Goal: Task Accomplishment & Management: Complete application form

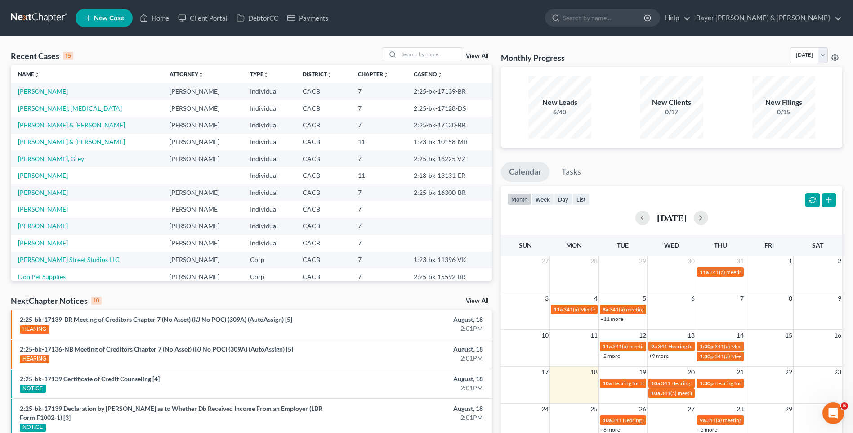
click at [92, 13] on icon at bounding box center [88, 18] width 8 height 11
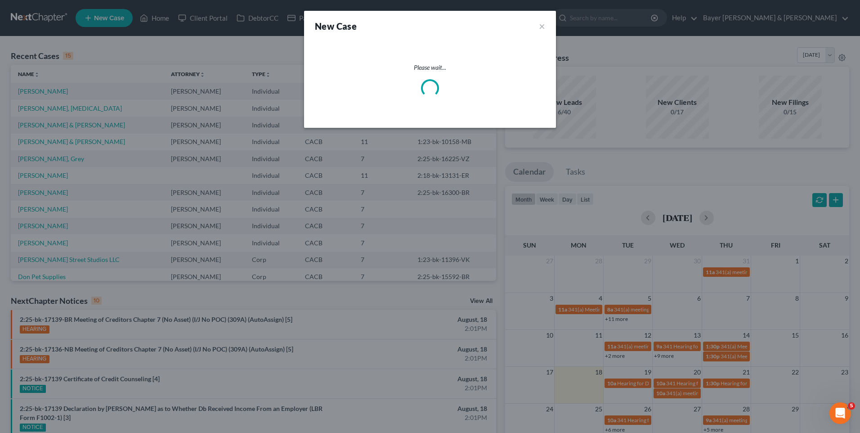
select select "7"
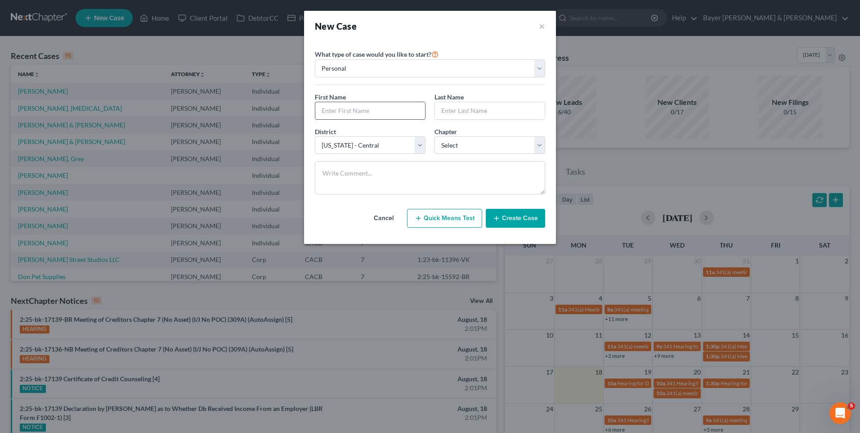
click at [367, 113] on input "text" at bounding box center [370, 110] width 110 height 17
type input "[PERSON_NAME]"
click at [454, 109] on input "text" at bounding box center [490, 110] width 110 height 17
type input "[PERSON_NAME]"
click at [448, 143] on select "Select 7 11 12 13" at bounding box center [489, 145] width 111 height 18
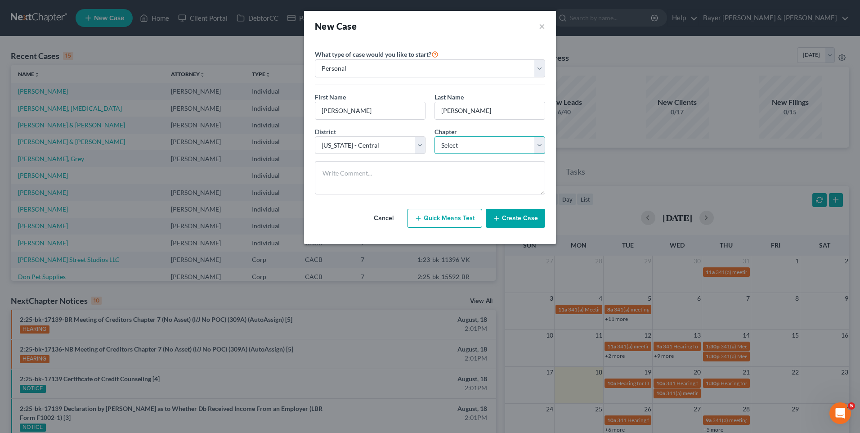
select select "0"
click at [434, 136] on select "Select 7 11 12 13" at bounding box center [489, 145] width 111 height 18
click at [542, 219] on button "Create Case" at bounding box center [515, 218] width 59 height 19
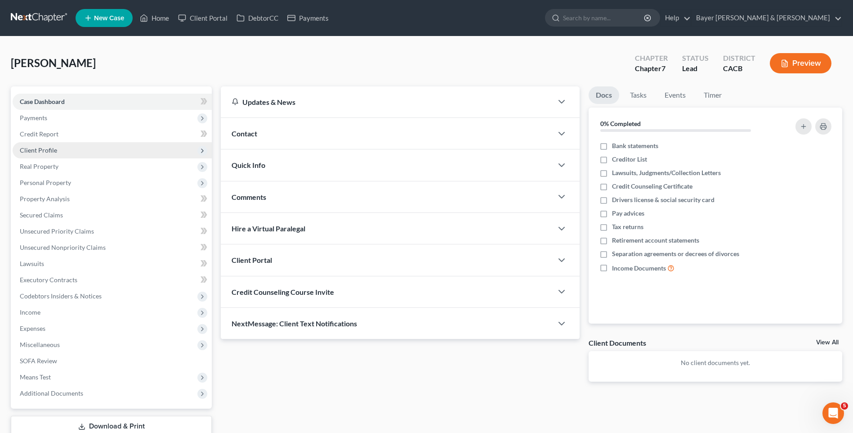
click at [66, 153] on span "Client Profile" at bounding box center [112, 150] width 199 height 16
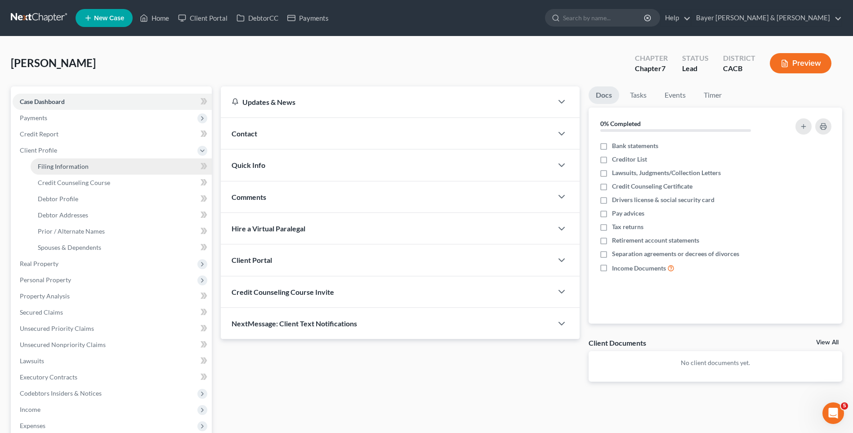
click at [88, 170] on link "Filing Information" at bounding box center [121, 166] width 181 height 16
select select "1"
select select "0"
select select "7"
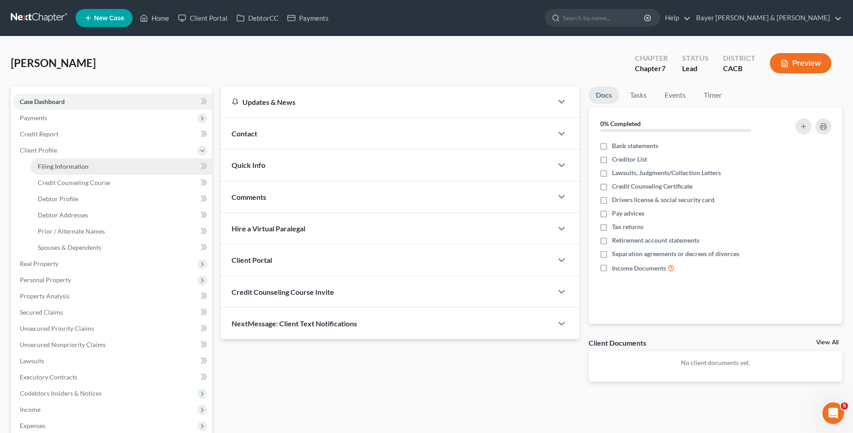
select select "4"
select select "0"
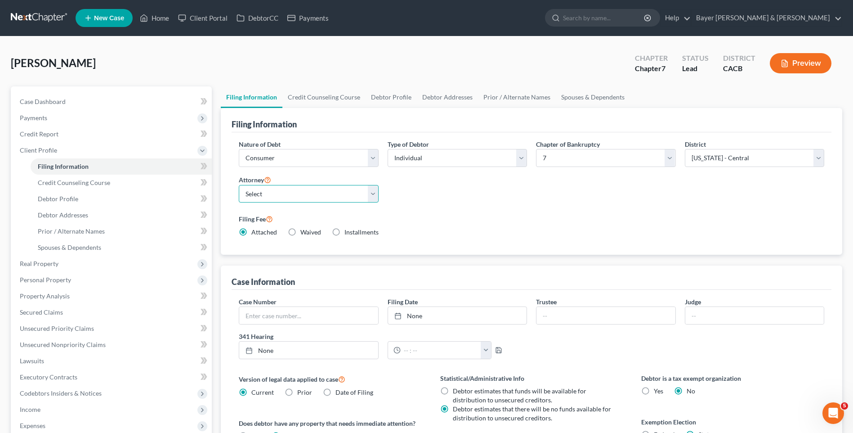
click at [335, 191] on select "Select [PERSON_NAME] - CACB [PERSON_NAME] - CACB [PERSON_NAME] - CACB" at bounding box center [308, 194] width 139 height 18
select select "1"
click at [239, 185] on select "Select [PERSON_NAME] - CACB [PERSON_NAME] - CACB [PERSON_NAME] - CACB" at bounding box center [308, 194] width 139 height 18
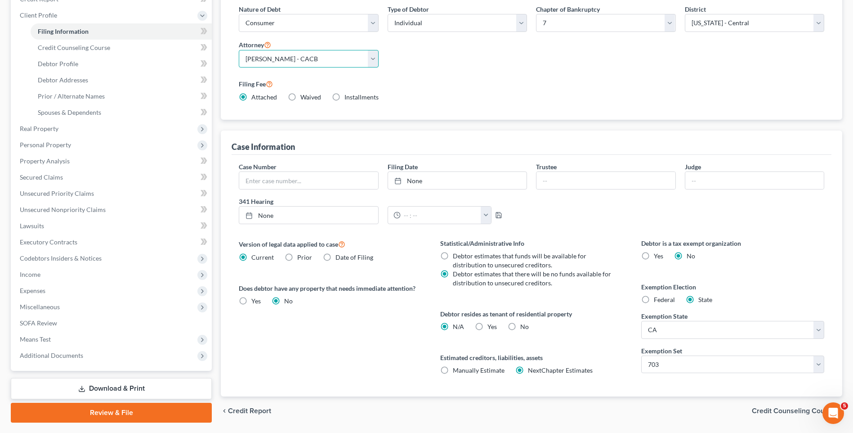
scroll to position [161, 0]
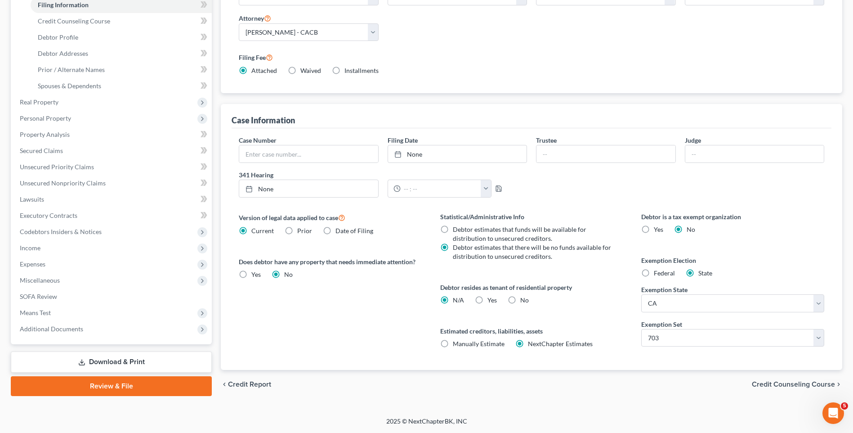
click at [487, 299] on label "Yes Yes" at bounding box center [491, 299] width 9 height 9
click at [491, 299] on input "Yes Yes" at bounding box center [494, 298] width 6 height 6
radio input "true"
radio input "false"
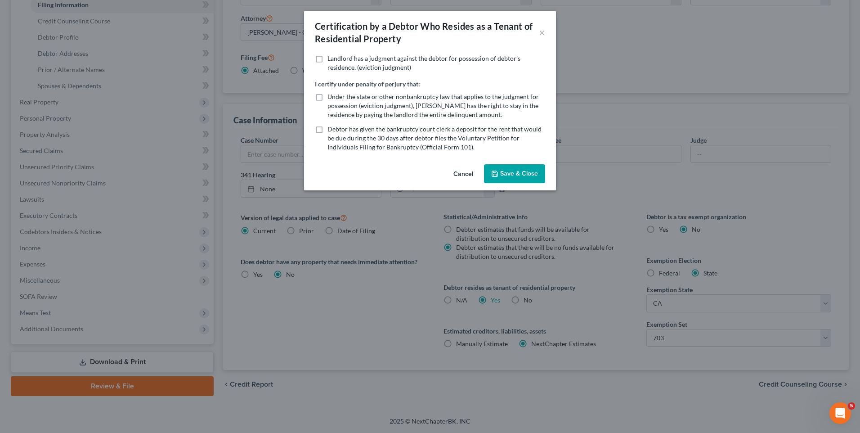
click at [492, 168] on button "Save & Close" at bounding box center [514, 173] width 61 height 19
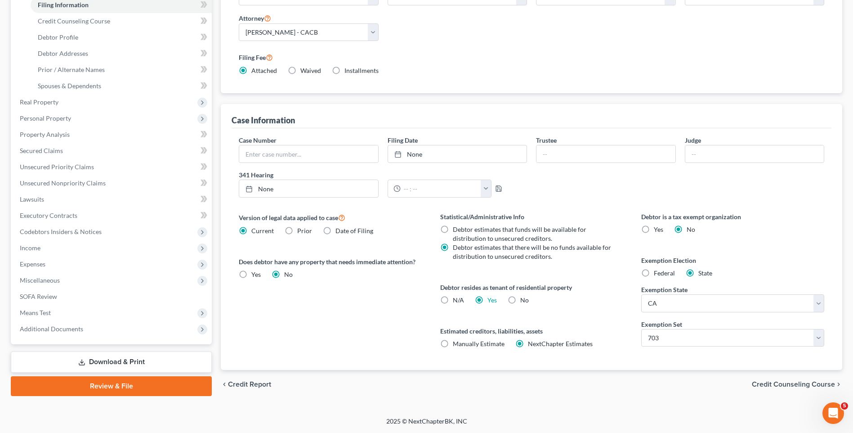
click at [787, 385] on span "Credit Counseling Course" at bounding box center [793, 383] width 83 height 7
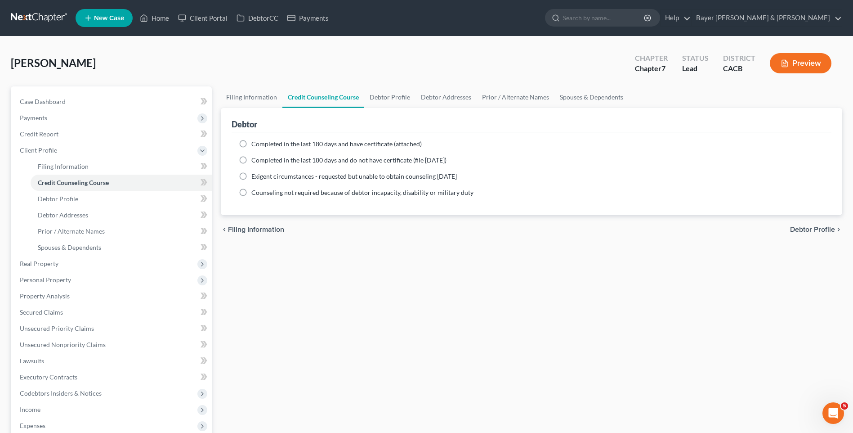
click at [804, 229] on span "Debtor Profile" at bounding box center [812, 229] width 45 height 7
select select "0"
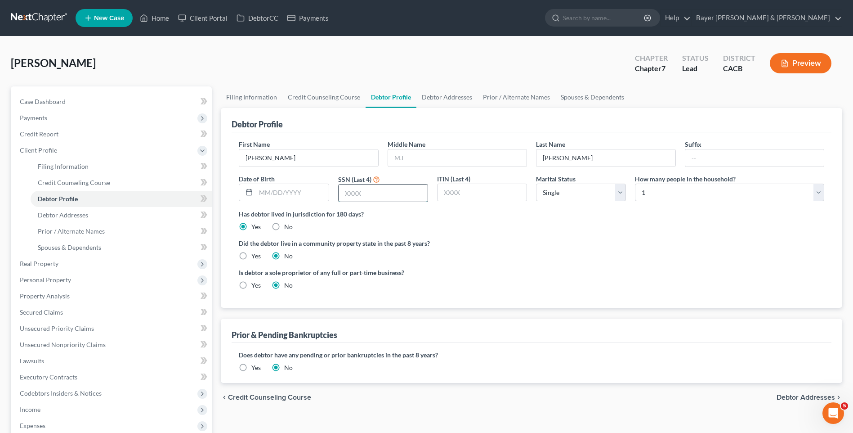
click at [356, 191] on input "text" at bounding box center [383, 192] width 89 height 17
type input "2711"
click at [619, 189] on select "Select Single Married Separated Divorced Widowed" at bounding box center [581, 192] width 90 height 18
select select "1"
click at [536, 183] on select "Select Single Married Separated Divorced Widowed" at bounding box center [581, 192] width 90 height 18
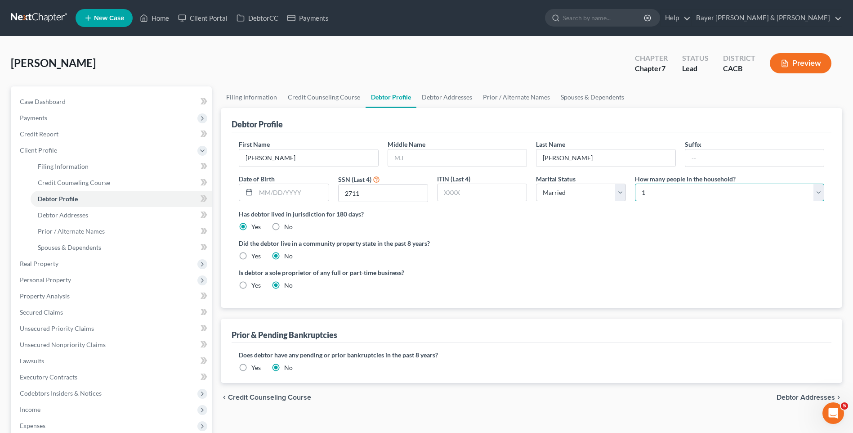
click at [705, 183] on select "Select 1 2 3 4 5 6 7 8 9 10 11 12 13 14 15 16 17 18 19 20" at bounding box center [729, 192] width 189 height 18
click at [635, 183] on select "Select 1 2 3 4 5 6 7 8 9 10 11 12 13 14 15 16 17 18 19 20" at bounding box center [729, 192] width 189 height 18
click at [674, 193] on select "Select 1 2 3 4 5 6 7 8 9 10 11 12 13 14 15 16 17 18 19 20" at bounding box center [729, 192] width 189 height 18
select select "4"
click at [635, 183] on select "Select 1 2 3 4 5 6 7 8 9 10 11 12 13 14 15 16 17 18 19 20" at bounding box center [729, 192] width 189 height 18
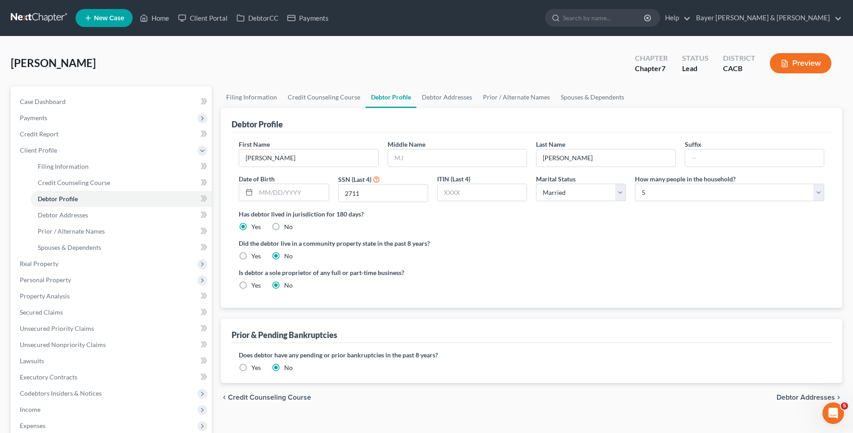
click at [251, 255] on label "Yes" at bounding box center [255, 255] width 9 height 9
click at [255, 255] on input "Yes" at bounding box center [258, 254] width 6 height 6
radio input "true"
radio input "false"
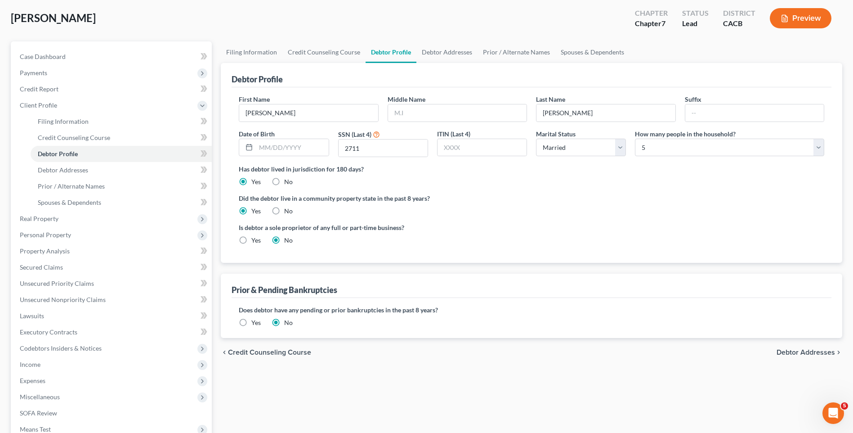
scroll to position [90, 0]
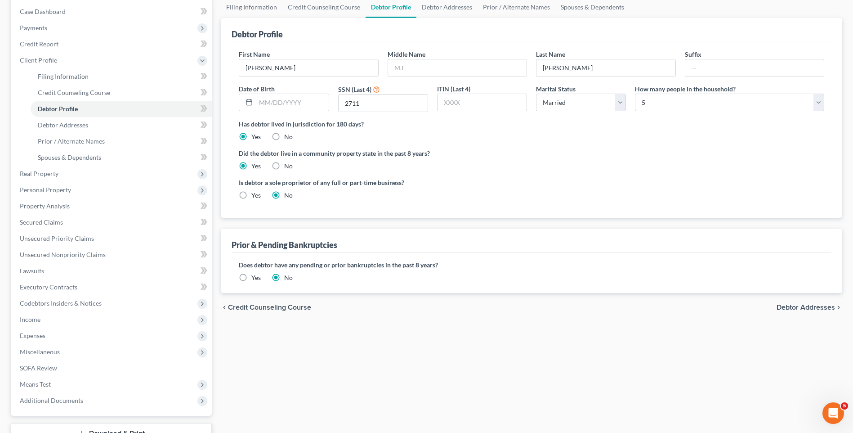
click at [809, 308] on span "Debtor Addresses" at bounding box center [806, 307] width 58 height 7
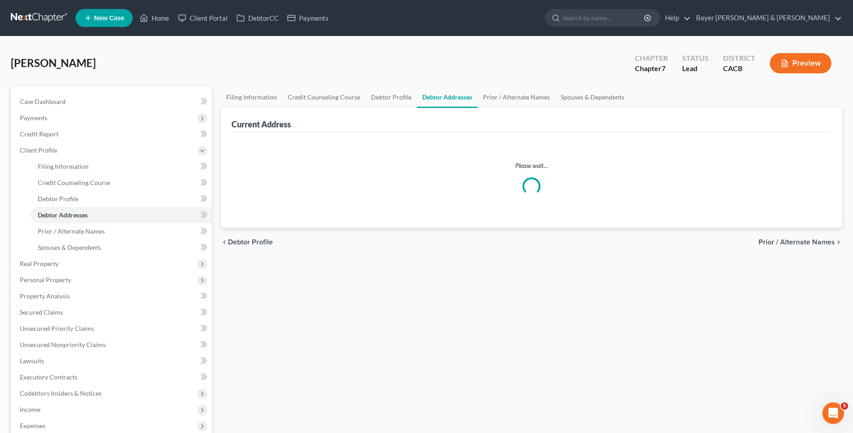
select select "0"
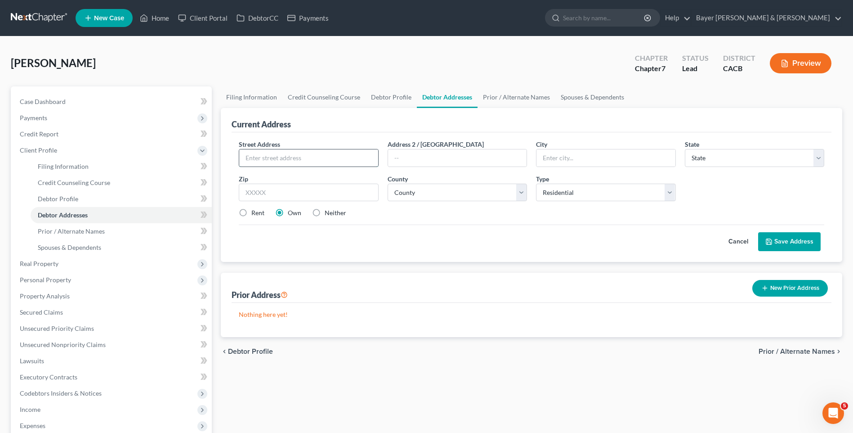
click at [287, 160] on input "text" at bounding box center [308, 157] width 138 height 17
type input "[STREET_ADDRESS][PERSON_NAME]"
click at [552, 158] on input "text" at bounding box center [605, 157] width 138 height 17
type input "[PERSON_NAME][GEOGRAPHIC_DATA]"
click at [743, 157] on select "State [US_STATE] AK AR AZ CA CO CT DE DC [GEOGRAPHIC_DATA] [GEOGRAPHIC_DATA] GU…" at bounding box center [754, 158] width 139 height 18
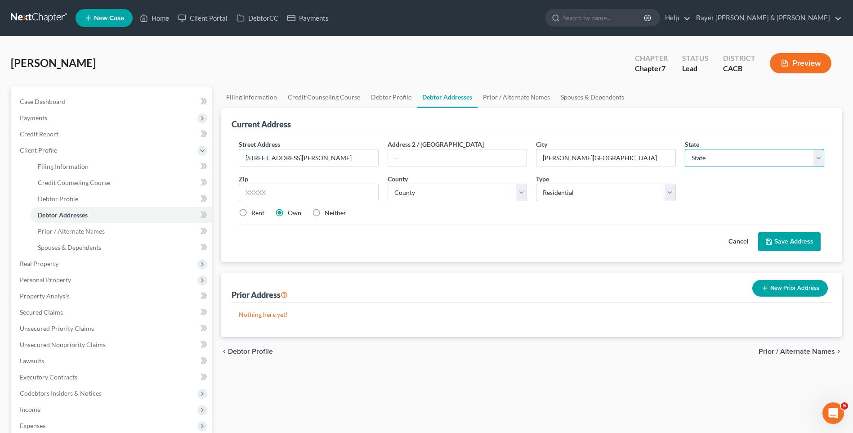
select select "4"
click at [685, 149] on select "State [US_STATE] AK AR AZ CA CO CT DE DC [GEOGRAPHIC_DATA] [GEOGRAPHIC_DATA] GU…" at bounding box center [754, 158] width 139 height 18
click at [334, 193] on input "text" at bounding box center [308, 192] width 139 height 18
type input "91748"
click at [455, 194] on select "County [GEOGRAPHIC_DATA] [GEOGRAPHIC_DATA] [GEOGRAPHIC_DATA] [GEOGRAPHIC_DATA] …" at bounding box center [457, 192] width 139 height 18
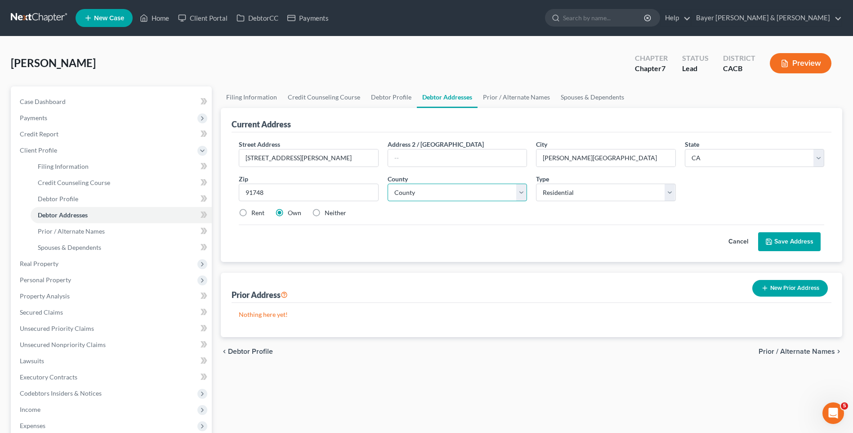
select select "18"
click at [388, 183] on select "County [GEOGRAPHIC_DATA] [GEOGRAPHIC_DATA] [GEOGRAPHIC_DATA] [GEOGRAPHIC_DATA] …" at bounding box center [457, 192] width 139 height 18
click at [634, 198] on select "Select Residential Mailing Rental Business" at bounding box center [605, 192] width 139 height 18
click at [634, 197] on select "Select Residential Mailing Rental Business" at bounding box center [605, 192] width 139 height 18
drag, startPoint x: 790, startPoint y: 239, endPoint x: 782, endPoint y: 235, distance: 9.3
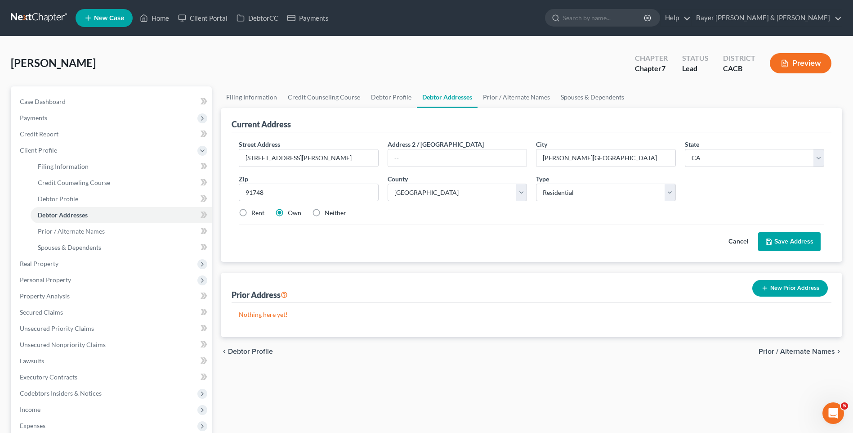
click at [790, 239] on button "Save Address" at bounding box center [789, 241] width 63 height 19
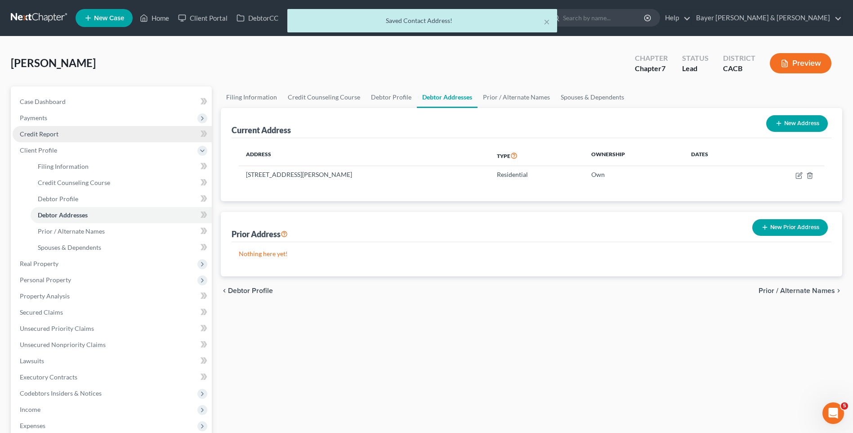
click at [55, 136] on span "Credit Report" at bounding box center [39, 134] width 39 height 8
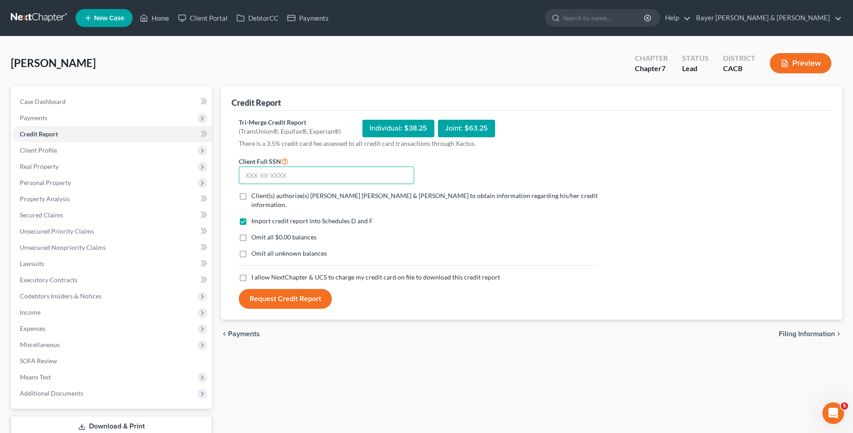
click at [288, 174] on input "text" at bounding box center [326, 175] width 175 height 18
type input "572-85-2711"
click at [251, 194] on label "Client(s) authorize(s) [PERSON_NAME] [PERSON_NAME] & [PERSON_NAME] to obtain in…" at bounding box center [424, 200] width 347 height 18
click at [255, 194] on input "Client(s) authorize(s) [PERSON_NAME] [PERSON_NAME] & [PERSON_NAME] to obtain in…" at bounding box center [258, 194] width 6 height 6
checkbox input "true"
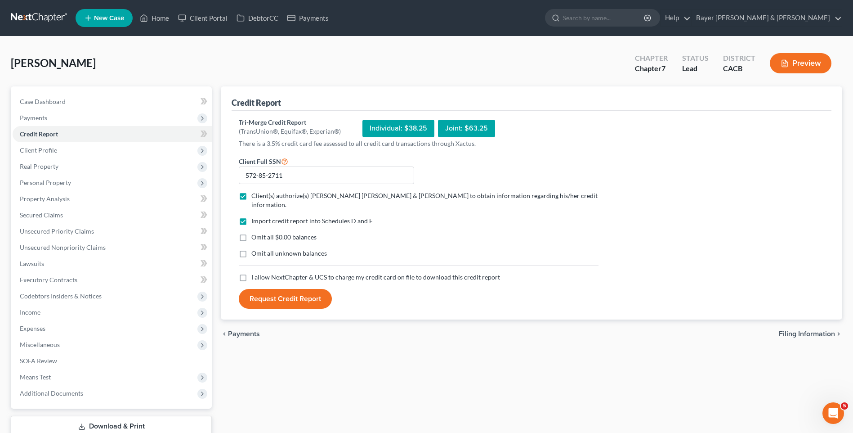
click at [251, 232] on label "Omit all $0.00 balances" at bounding box center [283, 236] width 65 height 9
click at [255, 232] on input "Omit all $0.00 balances" at bounding box center [258, 235] width 6 height 6
checkbox input "true"
click at [251, 272] on label "I allow NextChapter & UCS to charge my credit card on file to download this cre…" at bounding box center [375, 276] width 249 height 9
click at [255, 272] on input "I allow NextChapter & UCS to charge my credit card on file to download this cre…" at bounding box center [258, 275] width 6 height 6
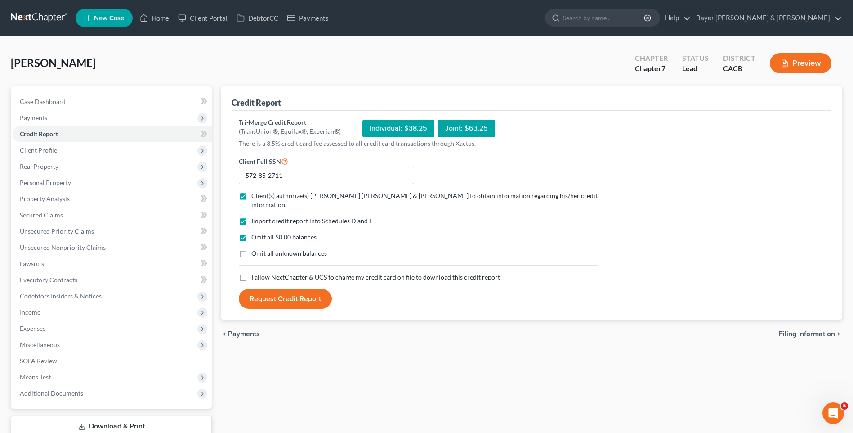
checkbox input "true"
click at [284, 289] on button "Request Credit Report" at bounding box center [285, 299] width 93 height 20
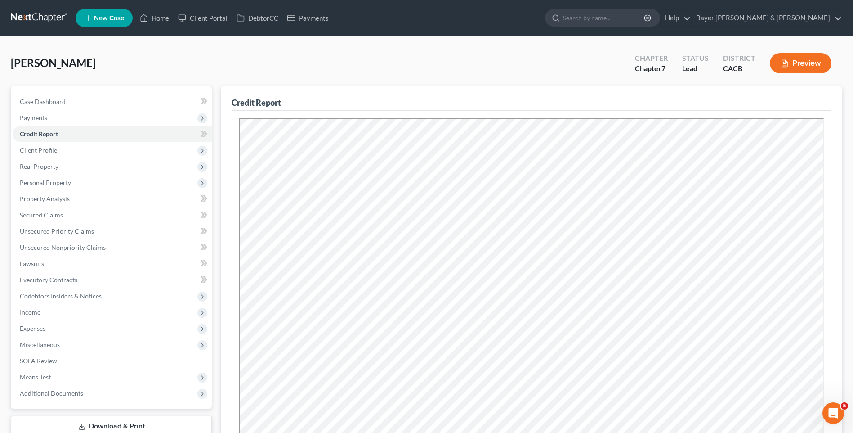
click at [804, 68] on button "Preview" at bounding box center [801, 63] width 62 height 20
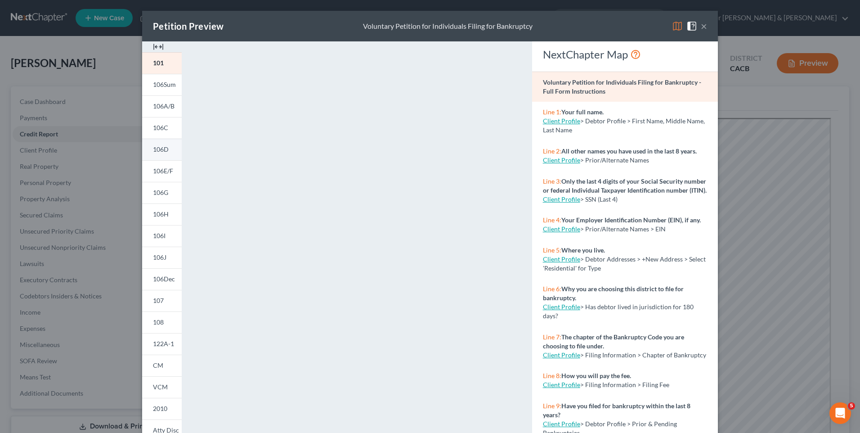
click at [157, 152] on span "106D" at bounding box center [161, 149] width 16 height 8
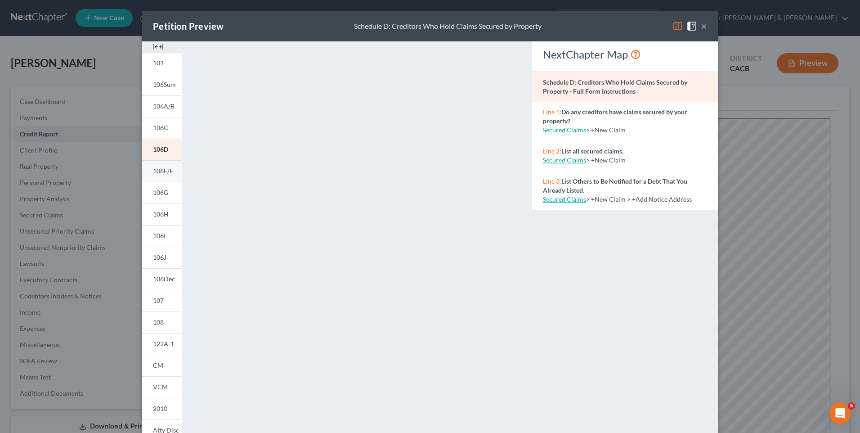
click at [166, 171] on span "106E/F" at bounding box center [163, 171] width 20 height 8
